Goal: Information Seeking & Learning: Learn about a topic

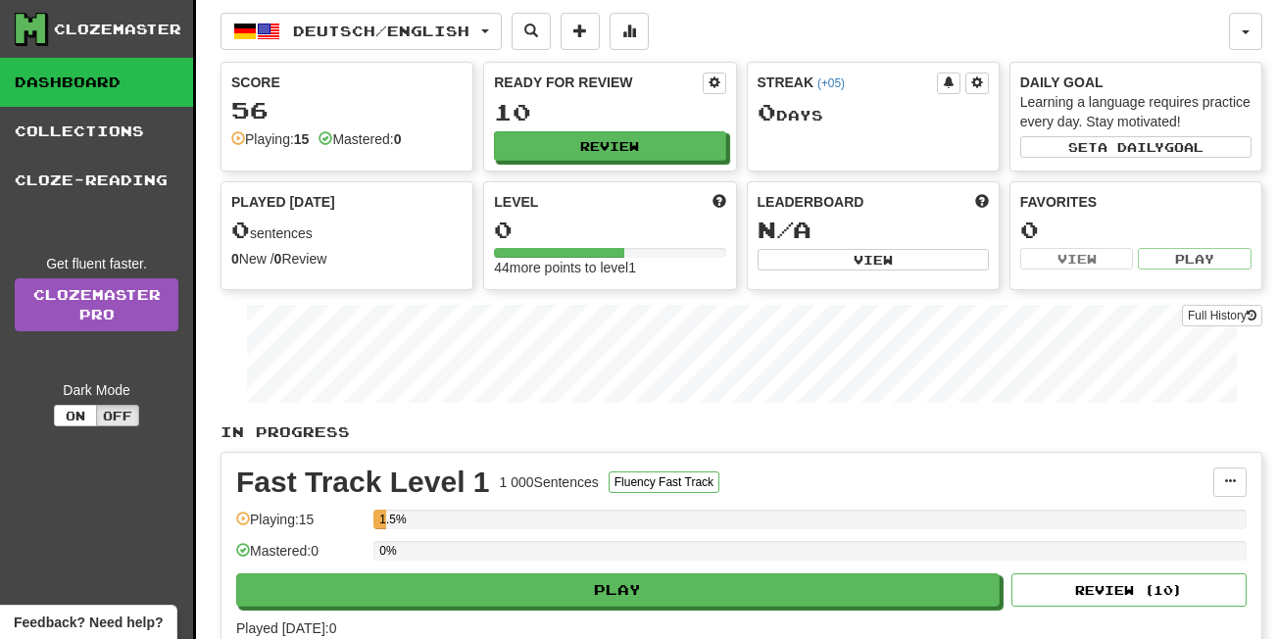
click at [638, 264] on div "44 more points to level 1" at bounding box center [609, 268] width 231 height 20
click at [826, 126] on div "Streak ( +05 ) 0 Day s" at bounding box center [873, 102] width 251 height 79
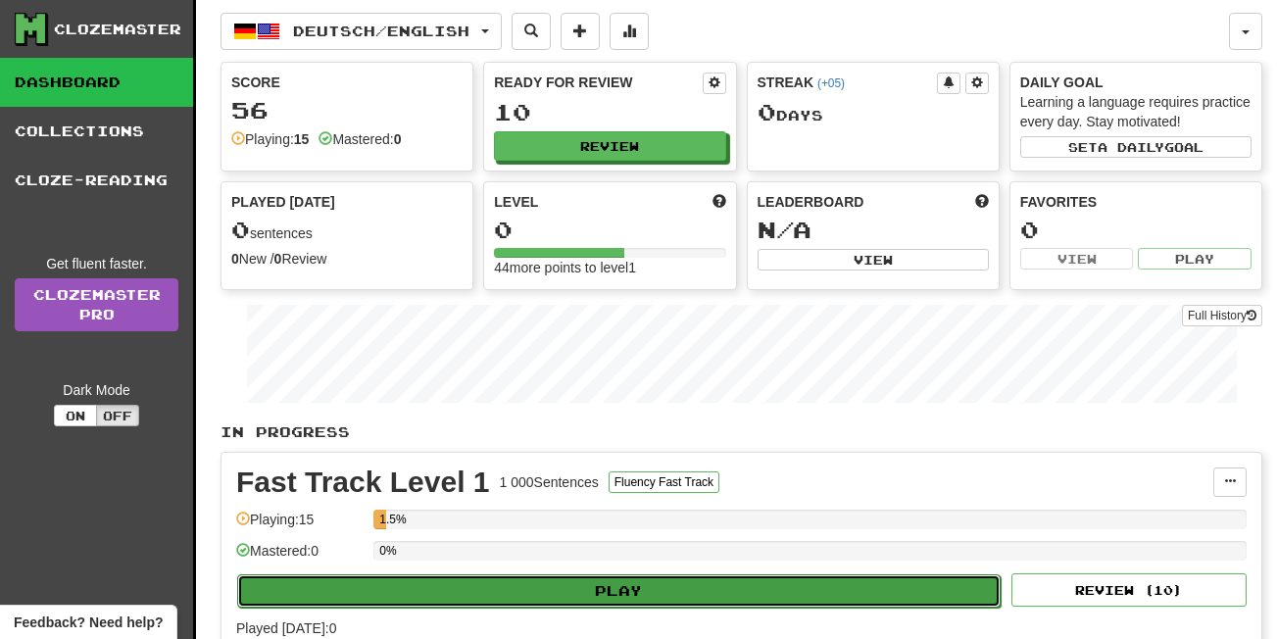
click at [540, 590] on button "Play" at bounding box center [618, 590] width 763 height 33
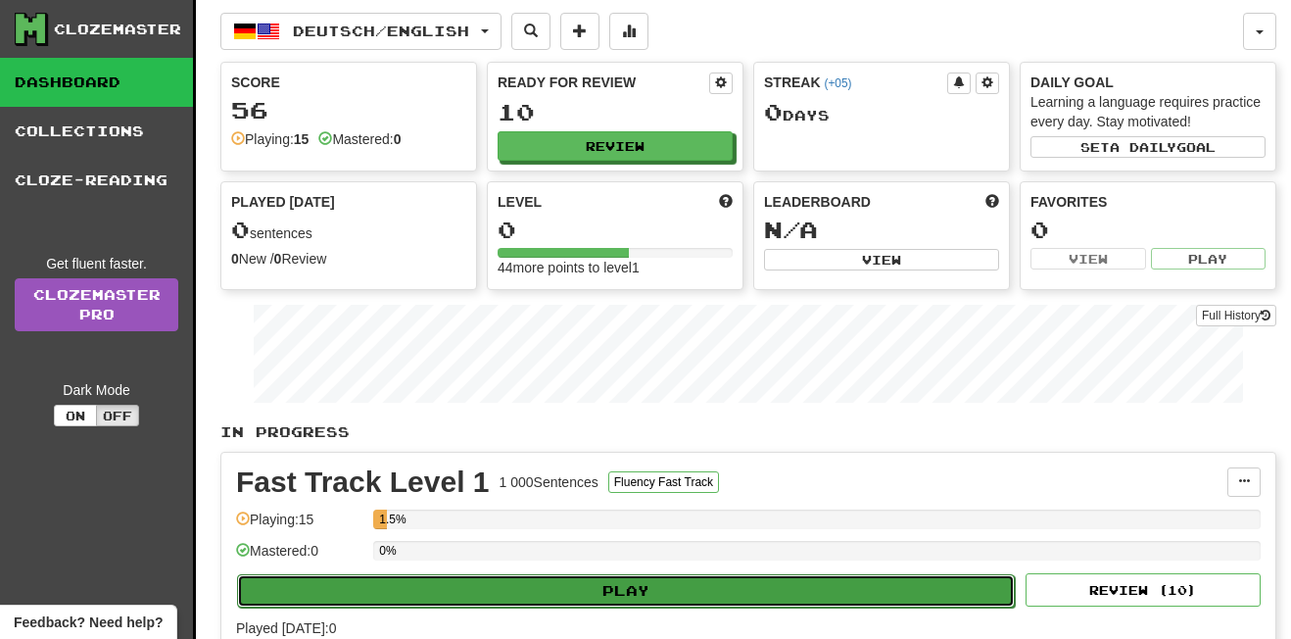
select select "**"
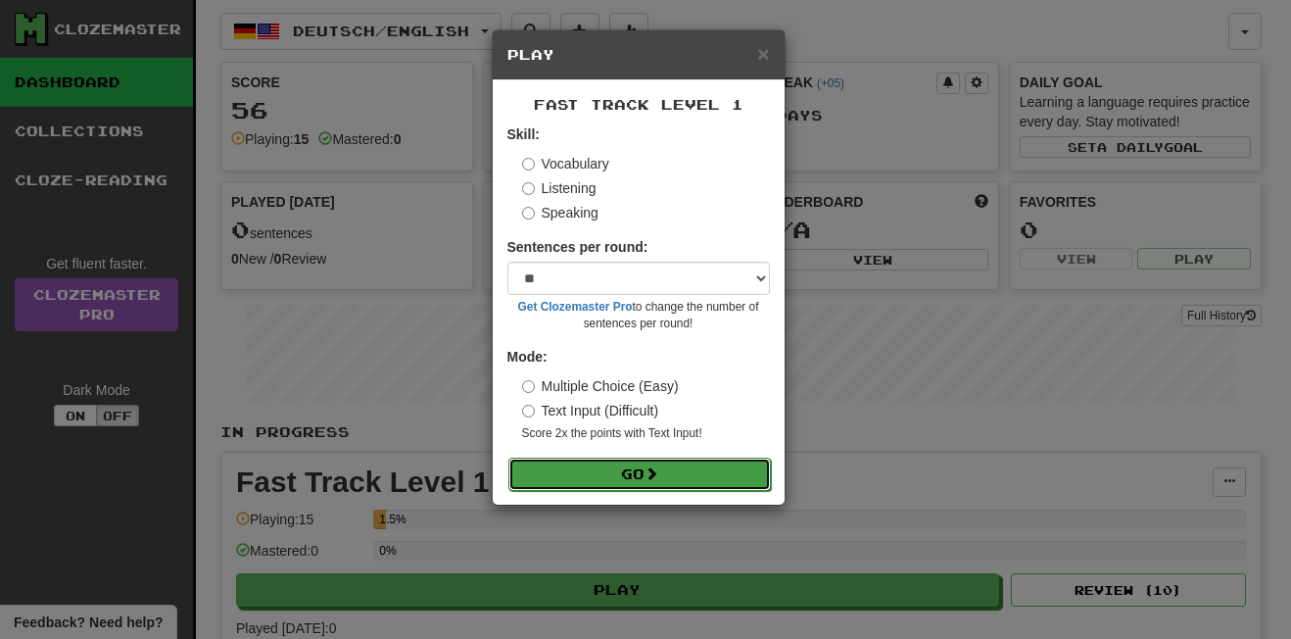
click at [641, 476] on button "Go" at bounding box center [640, 474] width 263 height 33
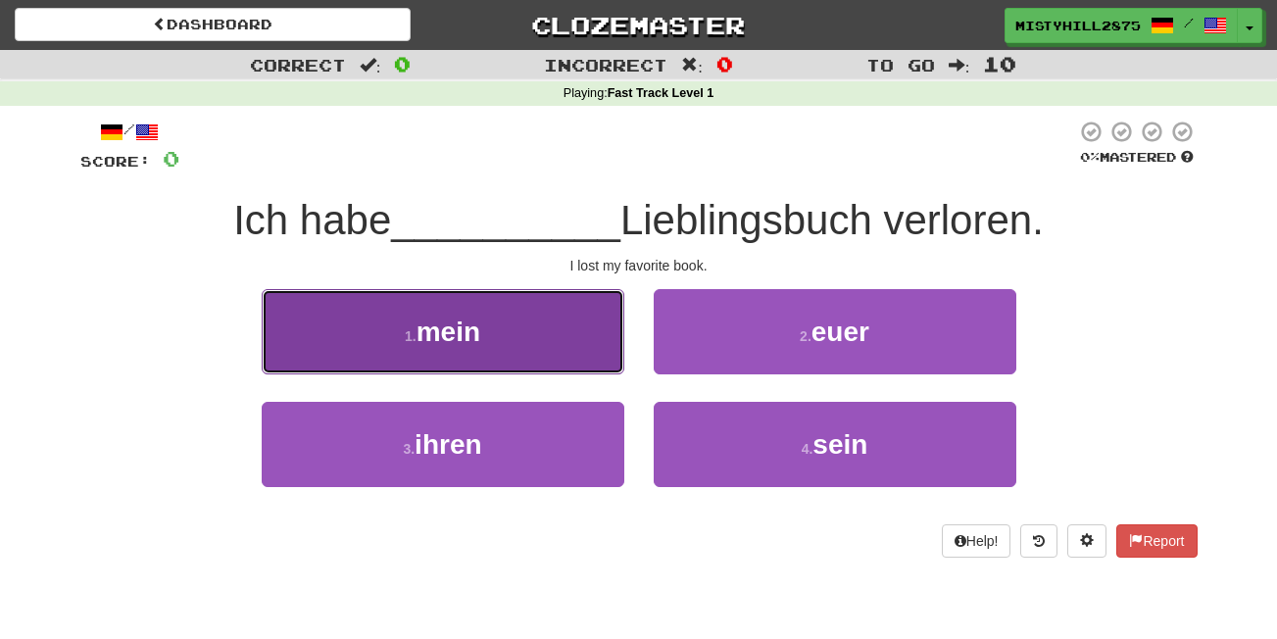
click at [510, 316] on button "1 . mein" at bounding box center [443, 331] width 363 height 85
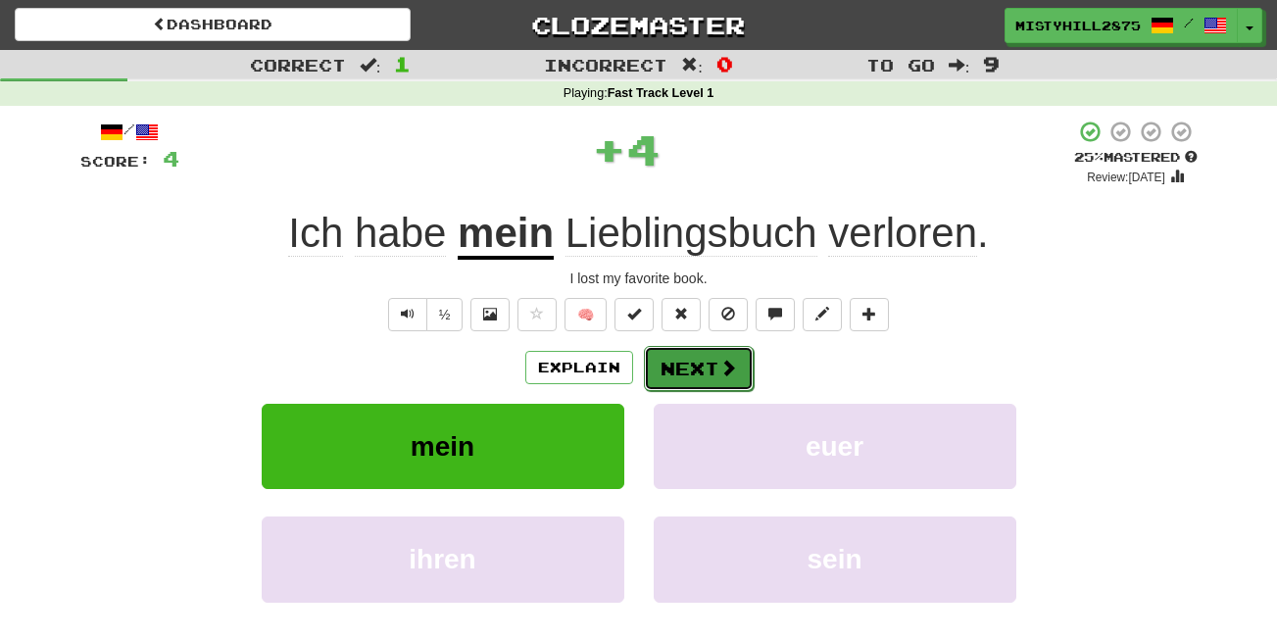
click at [719, 390] on button "Next" at bounding box center [699, 368] width 110 height 45
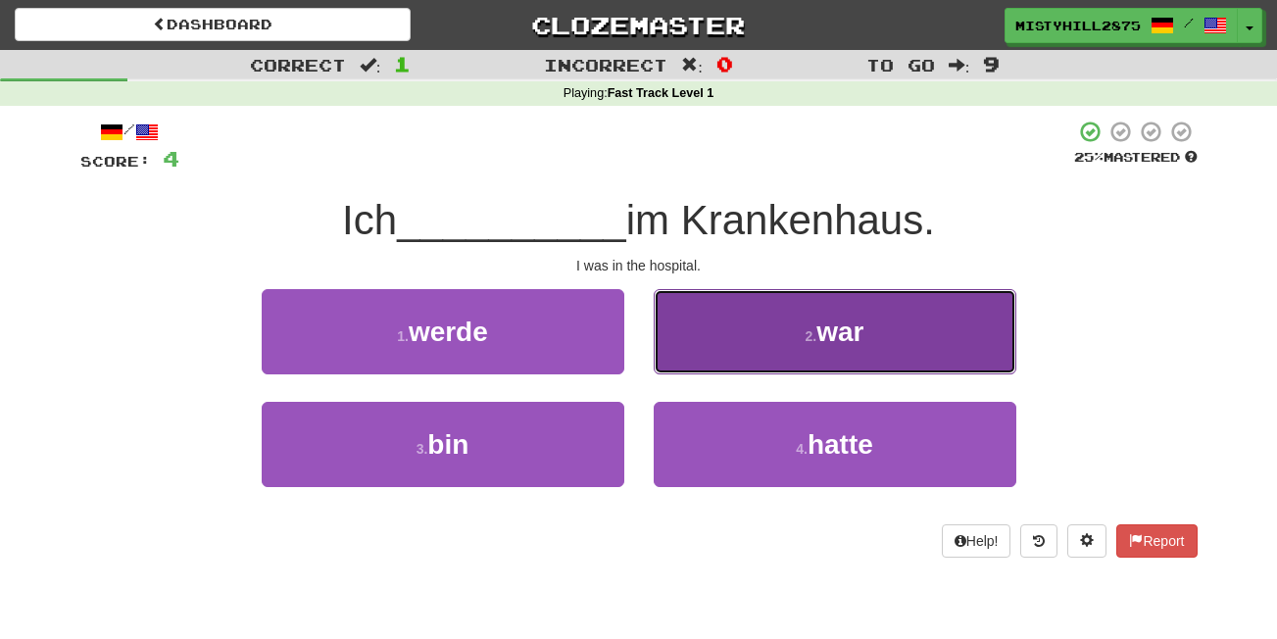
click at [739, 347] on button "2 . war" at bounding box center [835, 331] width 363 height 85
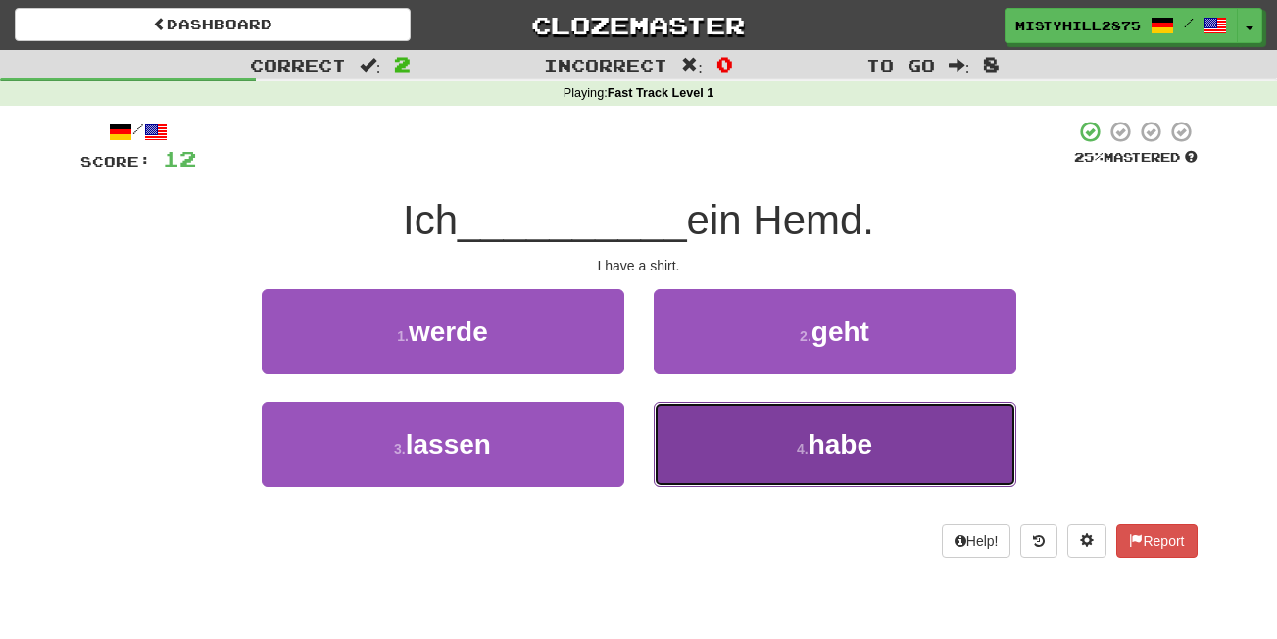
click at [743, 452] on button "4 . habe" at bounding box center [835, 444] width 363 height 85
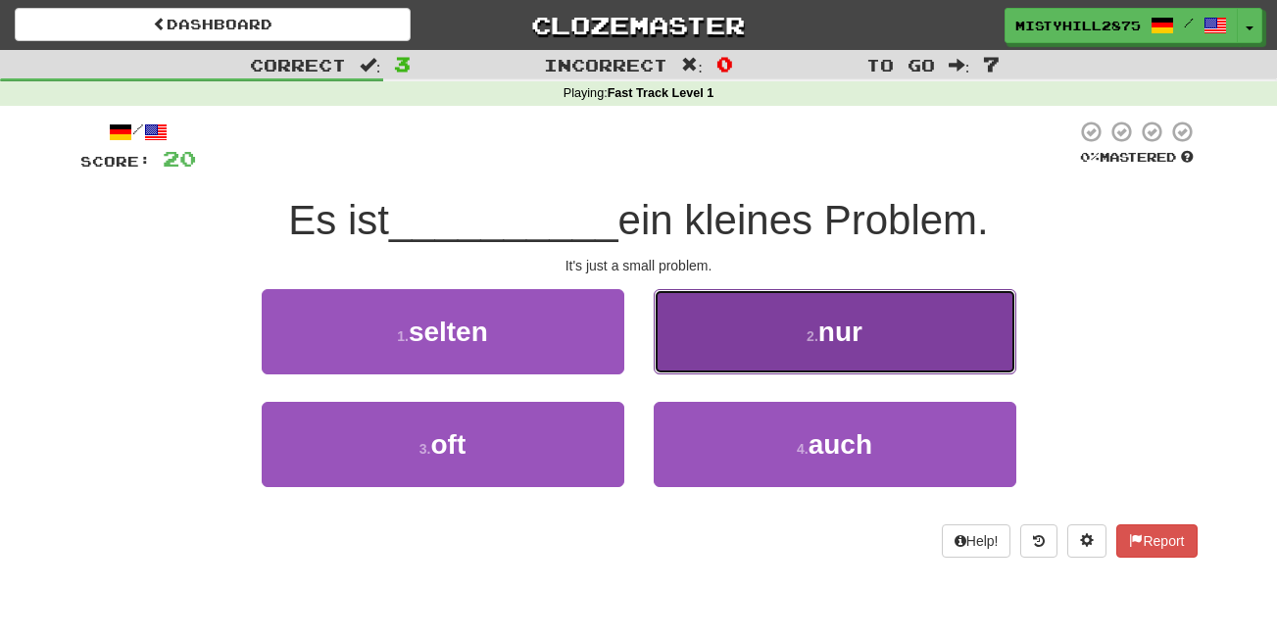
click at [742, 352] on button "2 . nur" at bounding box center [835, 331] width 363 height 85
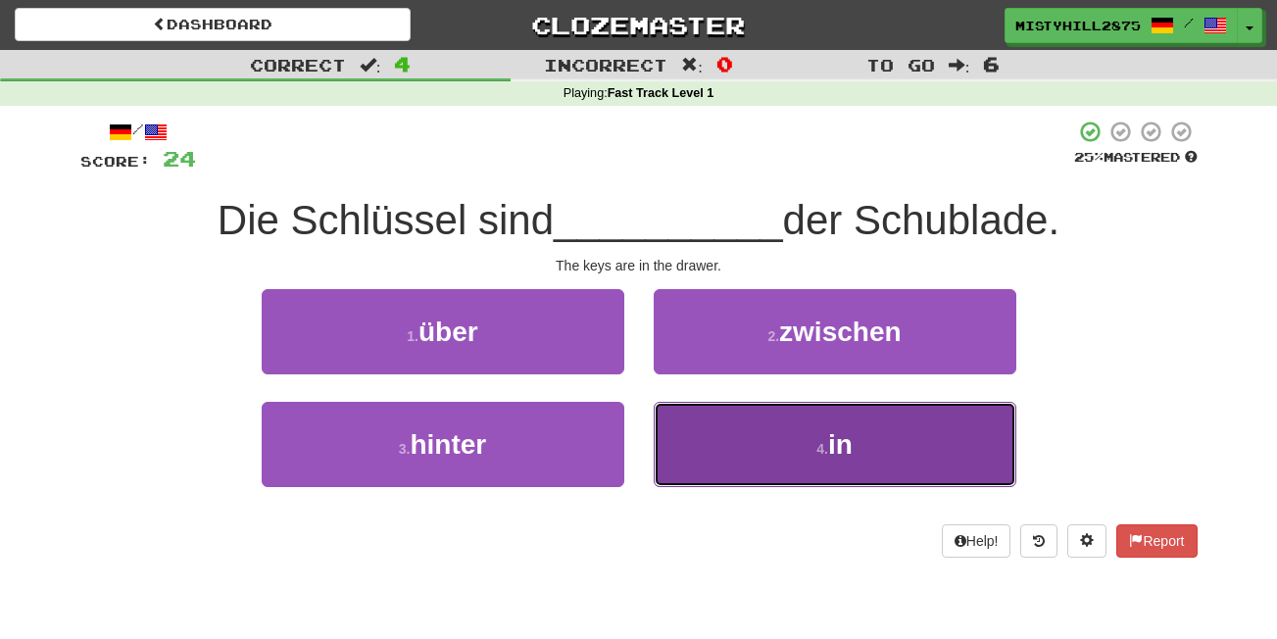
click at [680, 464] on button "4 . in" at bounding box center [835, 444] width 363 height 85
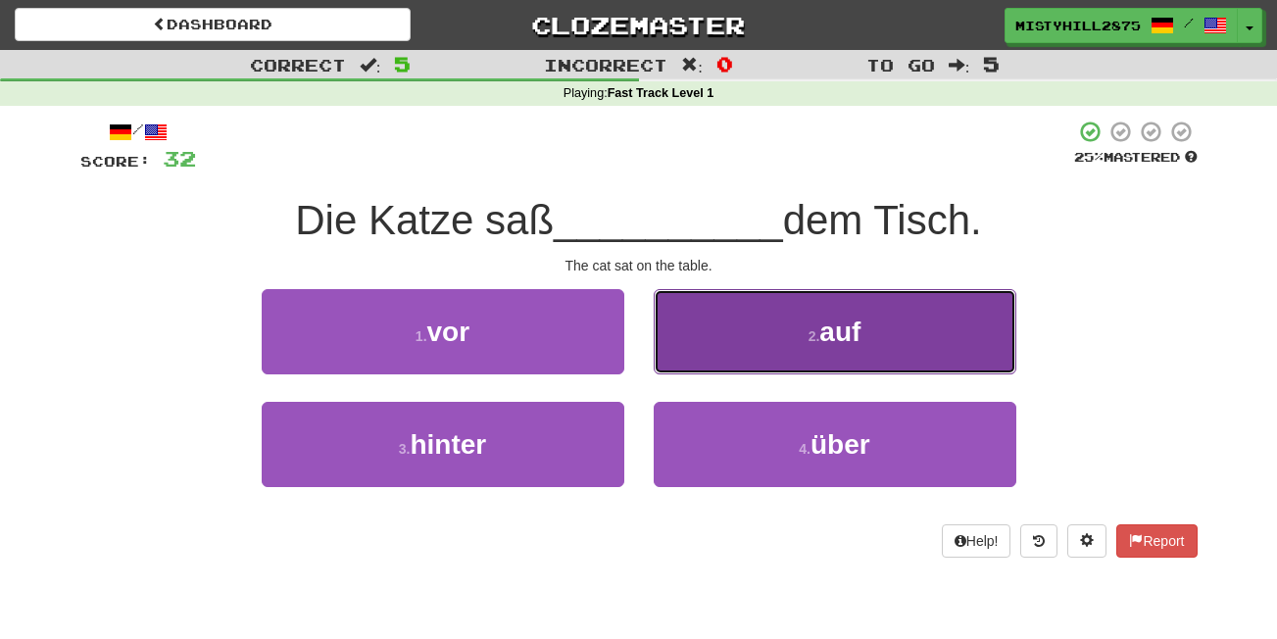
click at [760, 323] on button "2 . auf" at bounding box center [835, 331] width 363 height 85
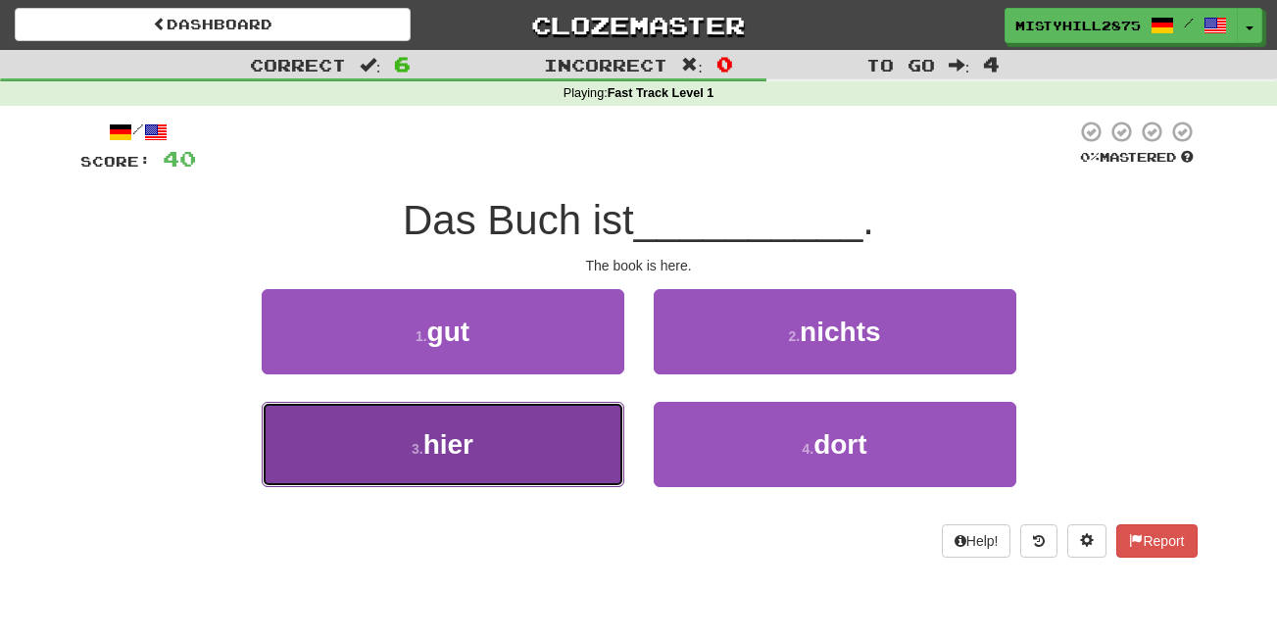
click at [602, 413] on button "3 . hier" at bounding box center [443, 444] width 363 height 85
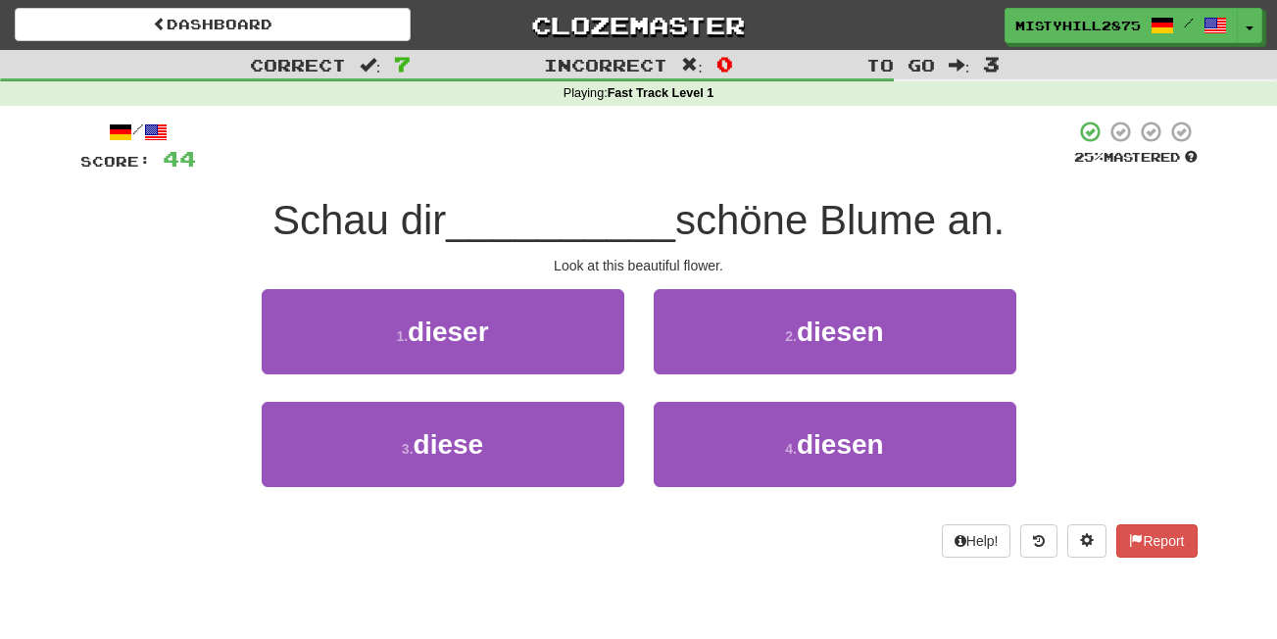
click at [555, 400] on div "1 . dieser" at bounding box center [443, 345] width 392 height 113
